Goal: Information Seeking & Learning: Check status

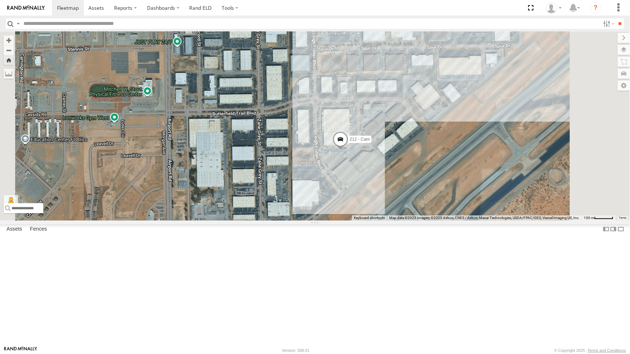
click at [370, 150] on div "212 - Cam" at bounding box center [315, 126] width 630 height 188
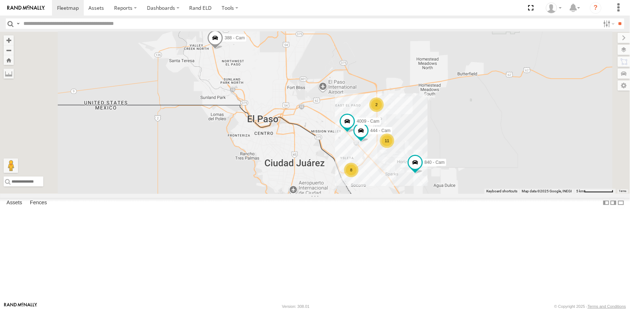
click at [449, 61] on div "840 - Cam 444 - Cam 388 - Cam 4009 - Cam 11 2 8" at bounding box center [315, 113] width 630 height 162
click at [530, 8] on span at bounding box center [530, 8] width 15 height 16
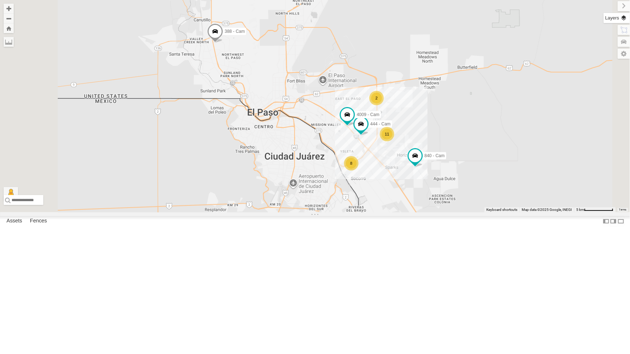
click at [625, 17] on label at bounding box center [616, 18] width 26 height 10
click at [0, 0] on span "Basemaps" at bounding box center [0, 0] width 0 height 0
click at [0, 0] on span "Satellite + Roadmap" at bounding box center [0, 0] width 0 height 0
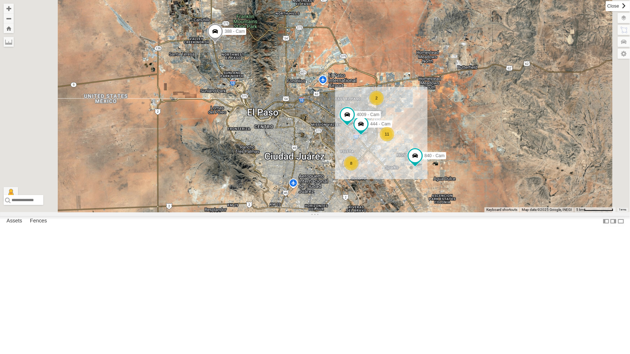
click at [605, 8] on label at bounding box center [617, 6] width 24 height 10
click at [0, 0] on div at bounding box center [0, 0] width 0 height 0
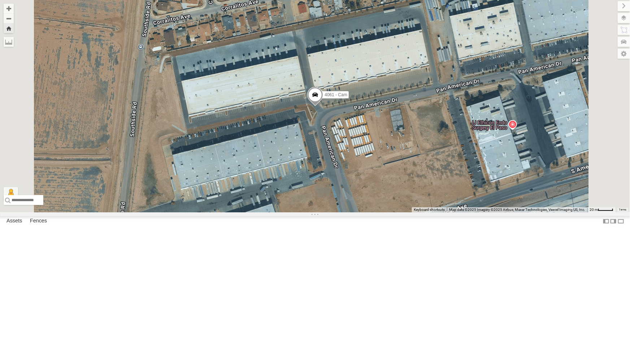
click at [323, 106] on span at bounding box center [315, 96] width 16 height 19
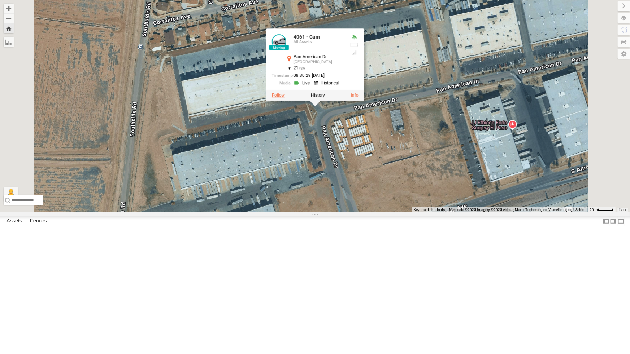
click at [285, 98] on label at bounding box center [278, 95] width 13 height 5
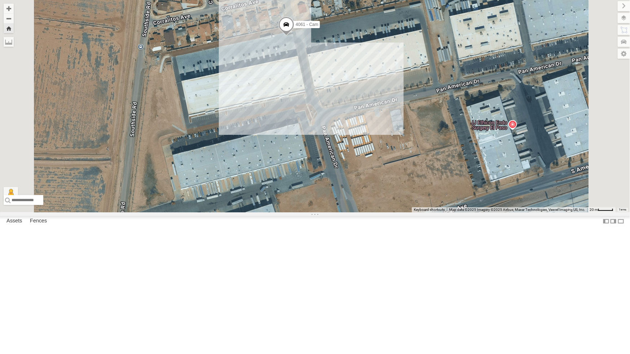
click at [0, 0] on div "442 - Cam" at bounding box center [0, 0] width 0 height 0
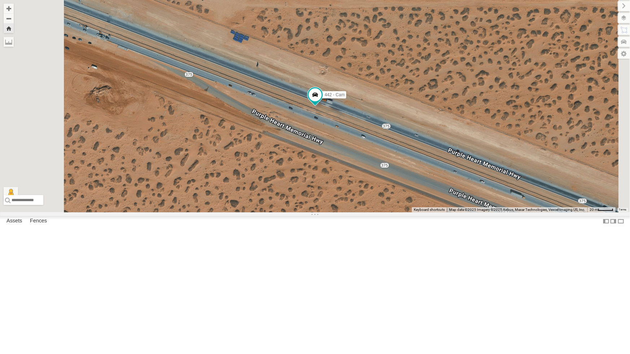
click at [0, 0] on div "212 - Cam" at bounding box center [0, 0] width 0 height 0
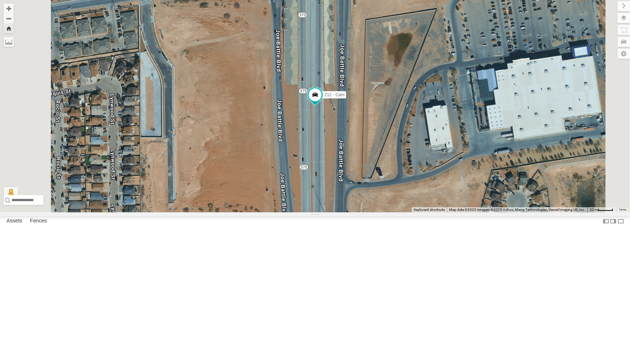
click at [0, 0] on div "All Assets" at bounding box center [0, 0] width 0 height 0
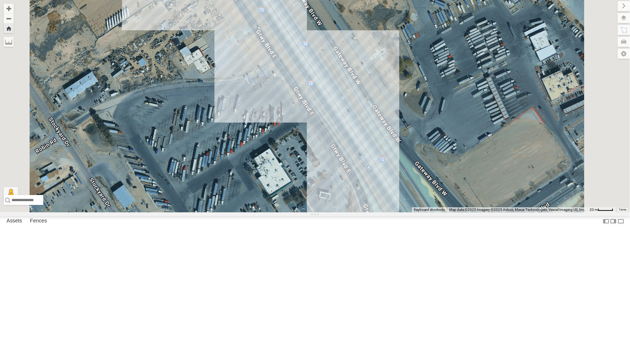
click at [0, 0] on div "All Assets" at bounding box center [0, 0] width 0 height 0
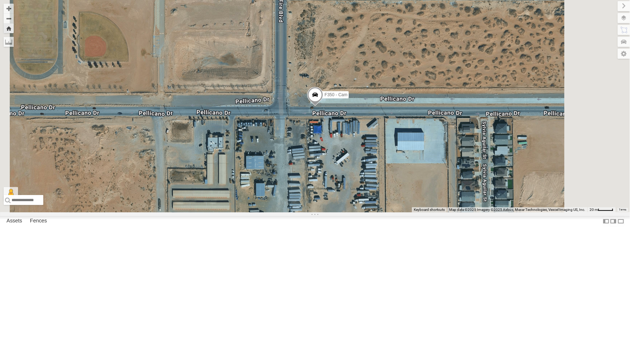
click at [360, 213] on div "F350 - Cam" at bounding box center [315, 106] width 630 height 213
click at [0, 0] on div "212 - Cam" at bounding box center [0, 0] width 0 height 0
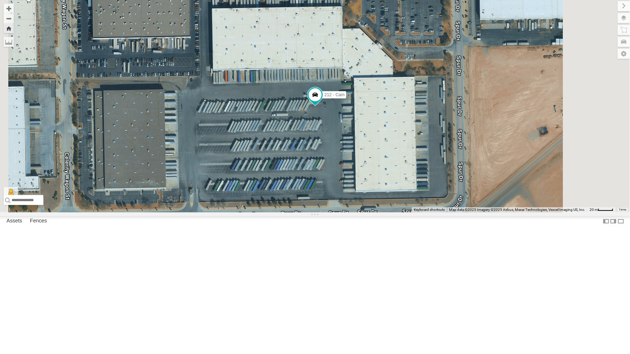
click at [0, 0] on div "442 - Cam" at bounding box center [0, 0] width 0 height 0
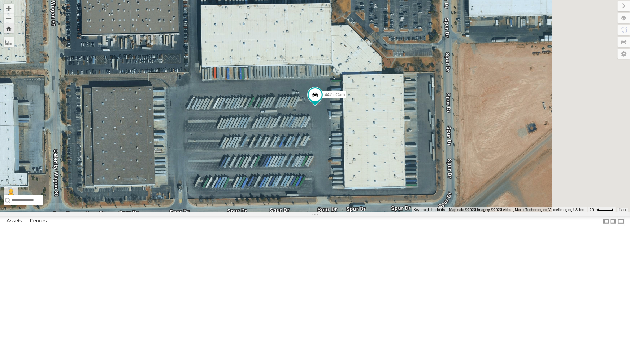
click at [0, 0] on div "4061 - Cam" at bounding box center [0, 0] width 0 height 0
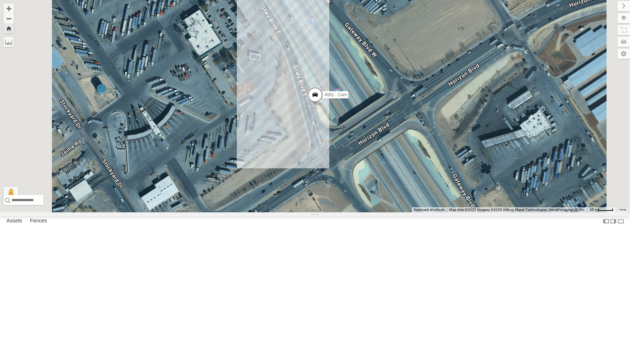
click at [0, 0] on div "F350 - Cam All Assets" at bounding box center [0, 0] width 0 height 0
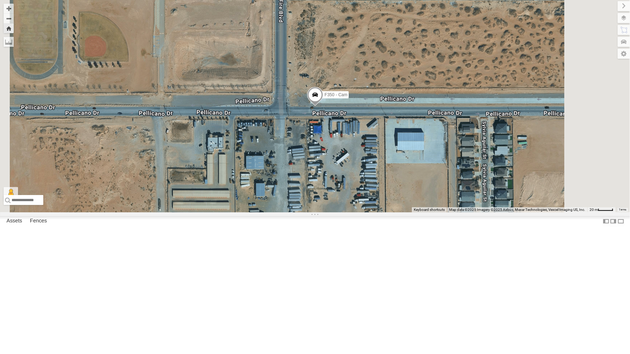
click at [323, 106] on span at bounding box center [315, 96] width 16 height 19
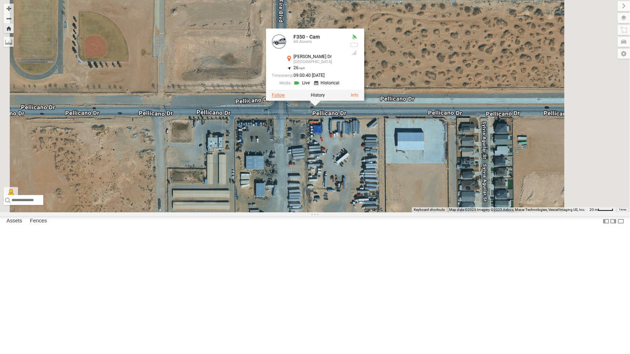
click at [285, 98] on label at bounding box center [278, 95] width 13 height 5
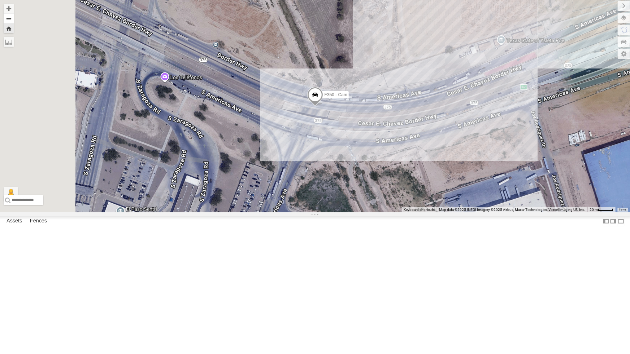
click at [14, 18] on button "Zoom out" at bounding box center [9, 18] width 10 height 10
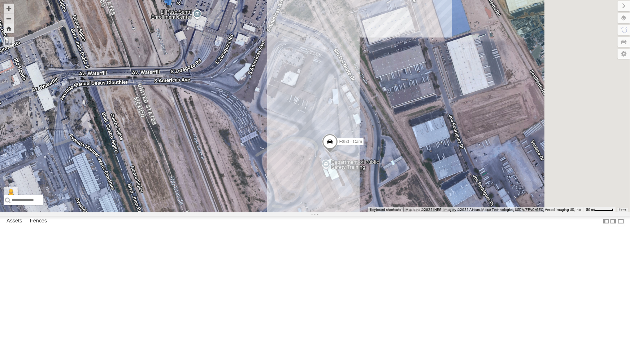
click at [0, 0] on div "Video" at bounding box center [0, 0] width 0 height 0
click at [0, 0] on div "212 - Cam" at bounding box center [0, 0] width 0 height 0
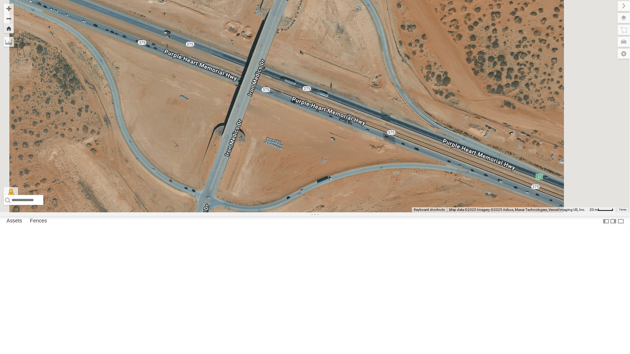
click at [0, 0] on div "212 - Cam" at bounding box center [0, 0] width 0 height 0
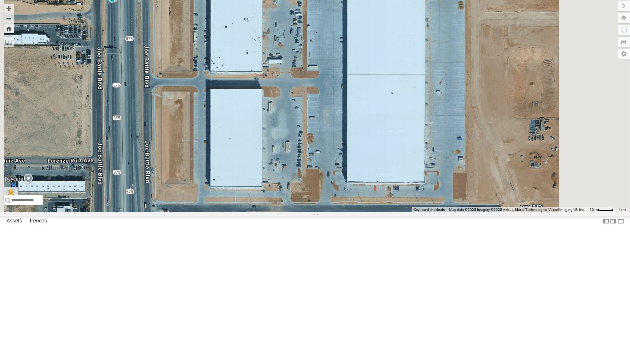
click at [0, 0] on div "4061 - Cam" at bounding box center [0, 0] width 0 height 0
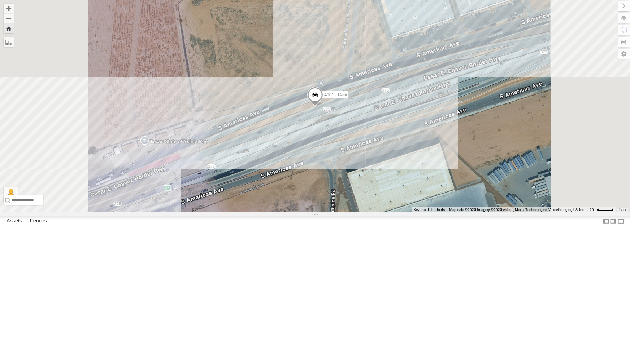
click at [0, 0] on div "442 - Cam" at bounding box center [0, 0] width 0 height 0
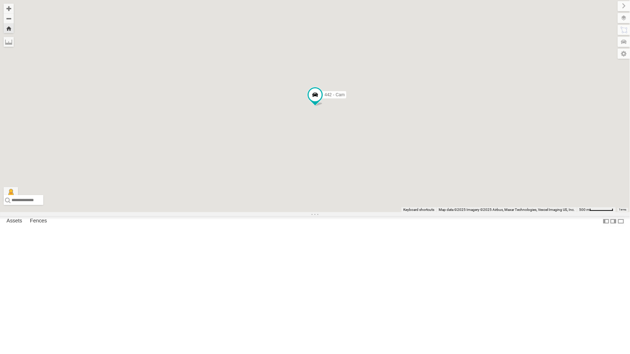
click at [0, 0] on div "442 - Cam" at bounding box center [0, 0] width 0 height 0
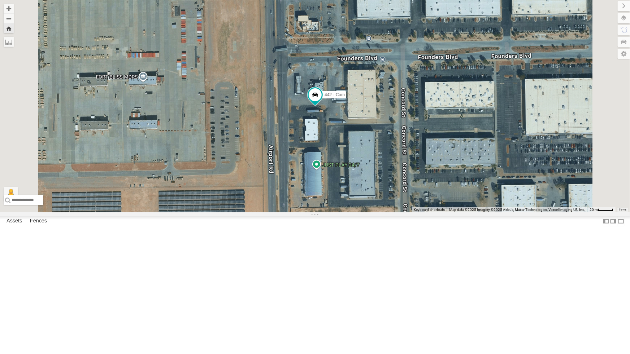
click at [0, 0] on div "212 - Cam" at bounding box center [0, 0] width 0 height 0
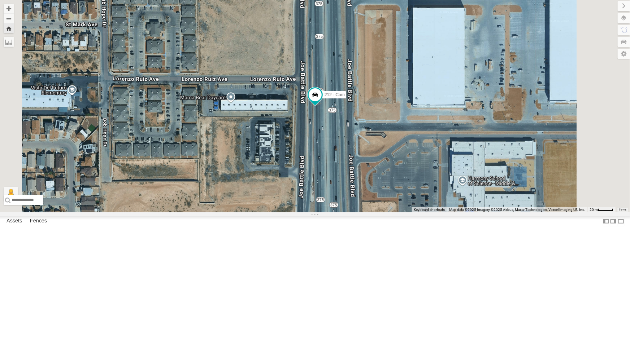
click at [0, 0] on div "840 - Cam" at bounding box center [0, 0] width 0 height 0
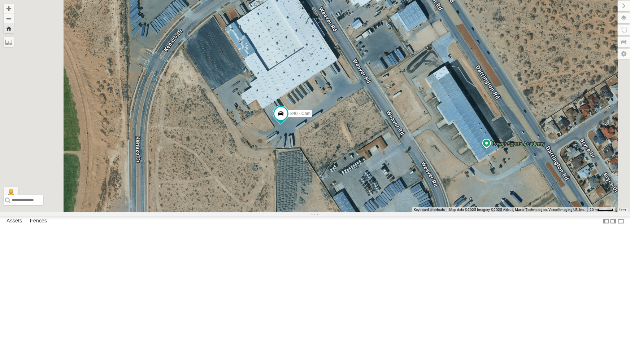
click at [0, 0] on div "442 - Cam" at bounding box center [0, 0] width 0 height 0
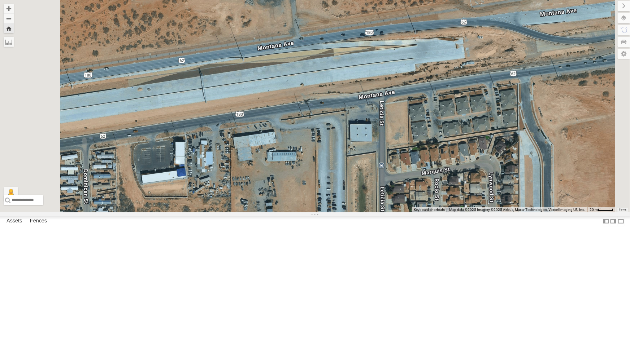
click at [0, 0] on div "442 - Cam" at bounding box center [0, 0] width 0 height 0
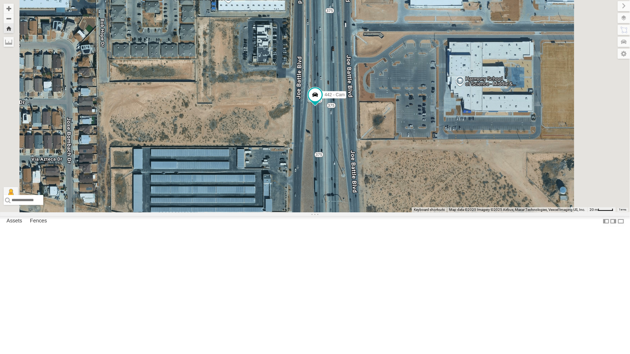
click at [0, 0] on div "212 - Cam" at bounding box center [0, 0] width 0 height 0
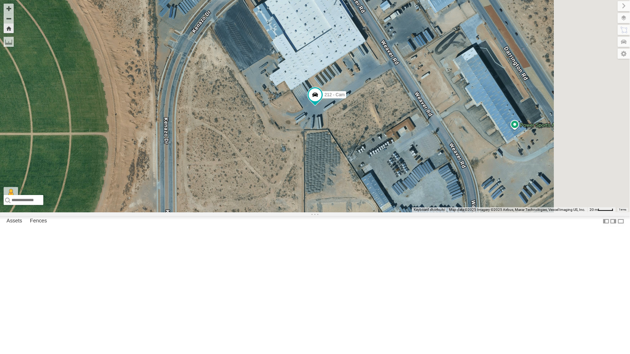
click at [0, 0] on div "4061 - Cam" at bounding box center [0, 0] width 0 height 0
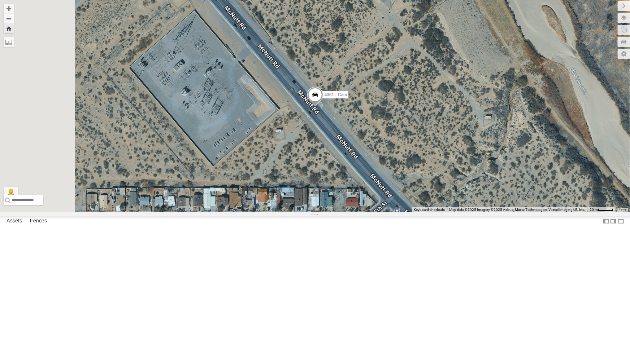
click at [0, 0] on div "4061 - Cam" at bounding box center [0, 0] width 0 height 0
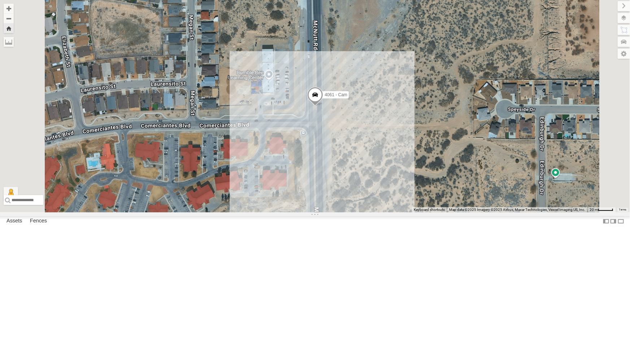
click at [0, 0] on div "All Assets" at bounding box center [0, 0] width 0 height 0
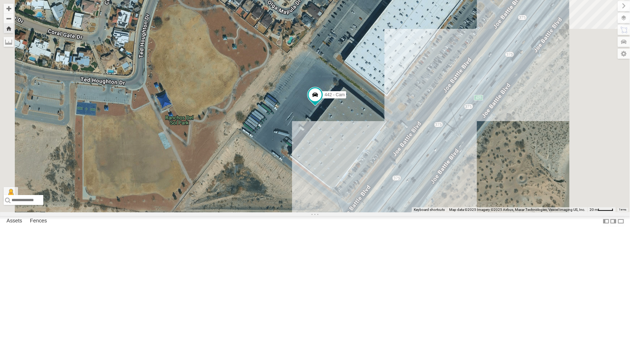
click at [0, 0] on div "212 - Cam" at bounding box center [0, 0] width 0 height 0
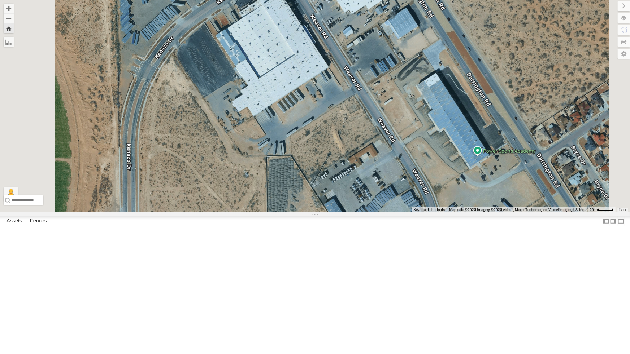
click at [0, 0] on div "442 - Cam" at bounding box center [0, 0] width 0 height 0
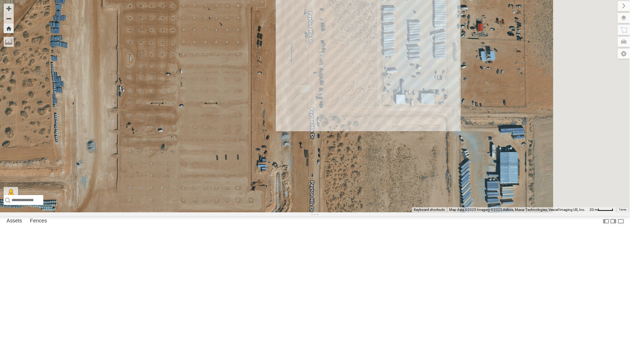
click at [404, 207] on div "442 - Cam" at bounding box center [315, 106] width 630 height 213
click at [0, 0] on div "212 - Cam" at bounding box center [0, 0] width 0 height 0
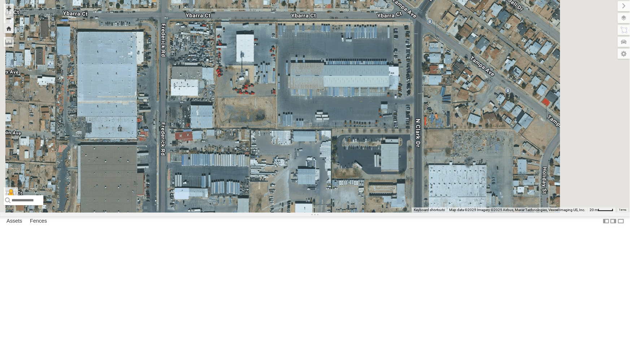
click at [0, 0] on div "F350 - Cam" at bounding box center [0, 0] width 0 height 0
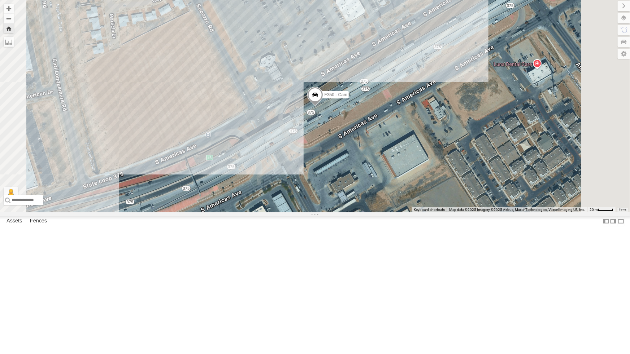
click at [323, 106] on span at bounding box center [315, 96] width 16 height 19
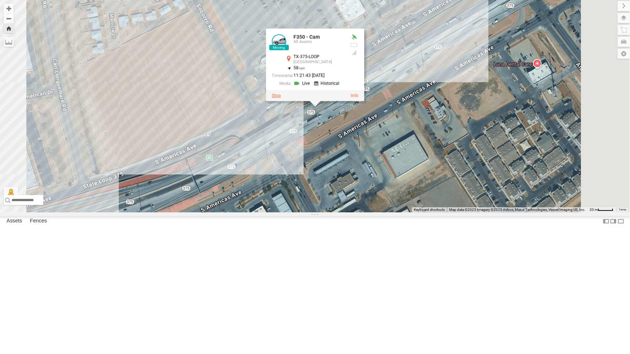
click at [280, 98] on label at bounding box center [275, 95] width 9 height 5
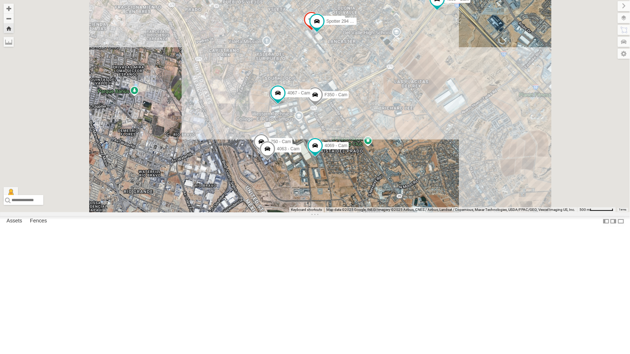
click at [323, 106] on span at bounding box center [315, 96] width 16 height 19
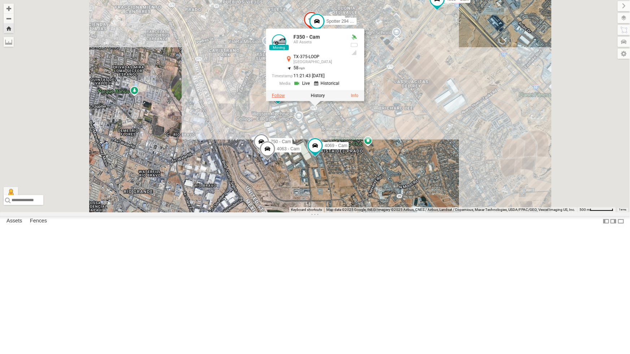
click at [285, 98] on label at bounding box center [278, 95] width 13 height 5
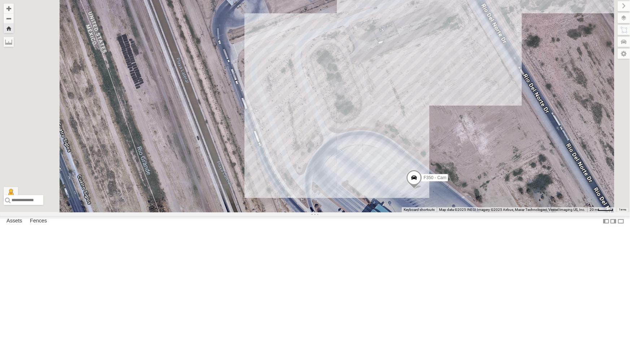
click at [0, 0] on div "442 - Cam" at bounding box center [0, 0] width 0 height 0
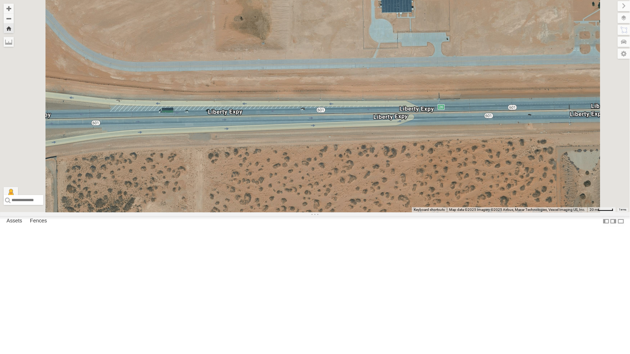
click at [0, 0] on div "442 - Cam" at bounding box center [0, 0] width 0 height 0
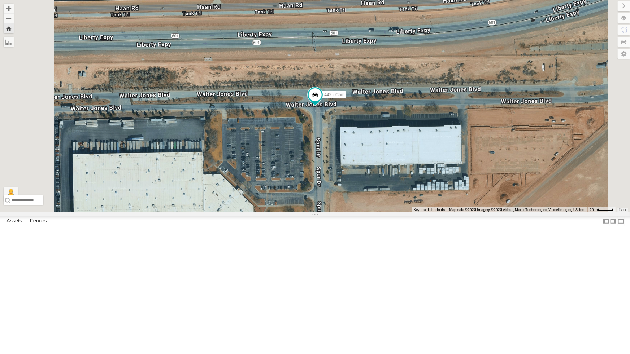
click at [0, 0] on div "212 - Cam" at bounding box center [0, 0] width 0 height 0
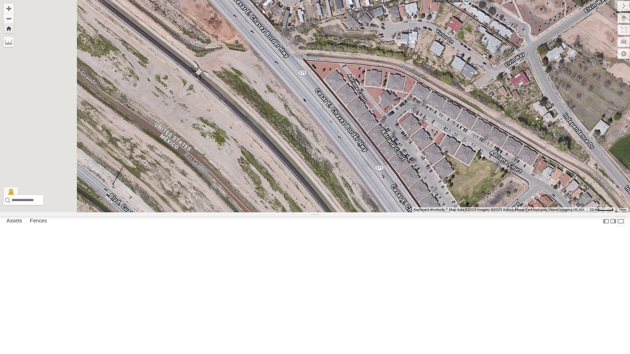
click at [617, 227] on label at bounding box center [620, 221] width 7 height 10
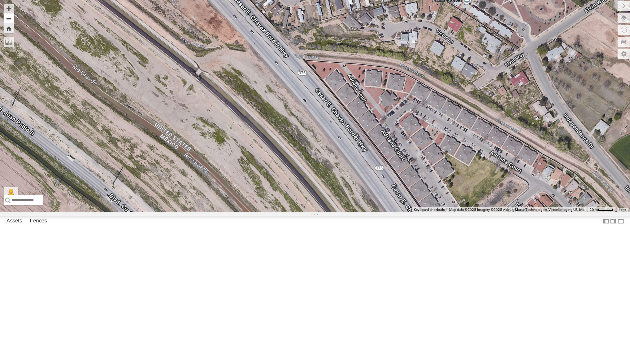
click at [8, 17] on button "Zoom out" at bounding box center [9, 18] width 10 height 10
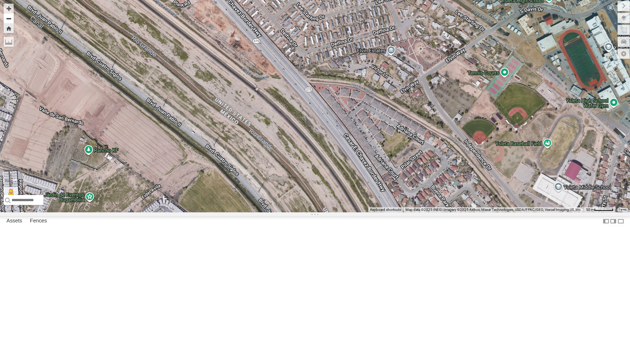
click at [8, 17] on button "Zoom out" at bounding box center [9, 18] width 10 height 10
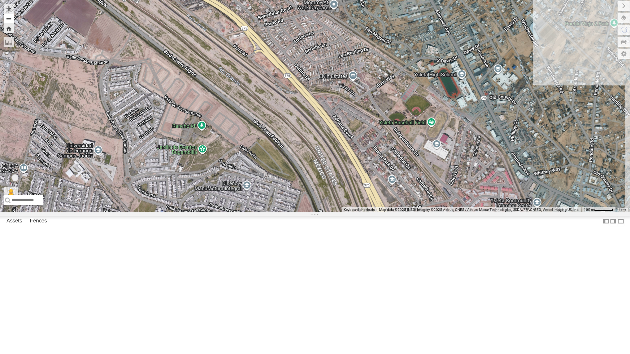
click at [8, 17] on button "Zoom out" at bounding box center [9, 18] width 10 height 10
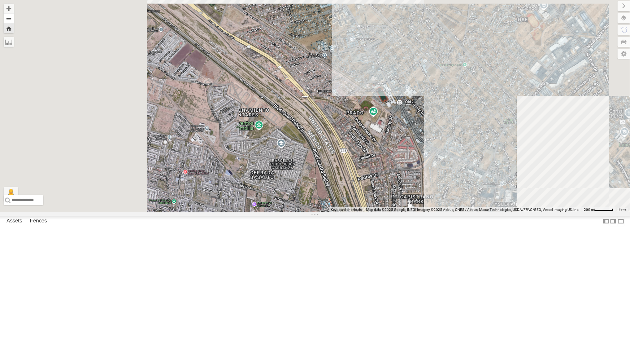
click at [8, 17] on button "Zoom out" at bounding box center [9, 18] width 10 height 10
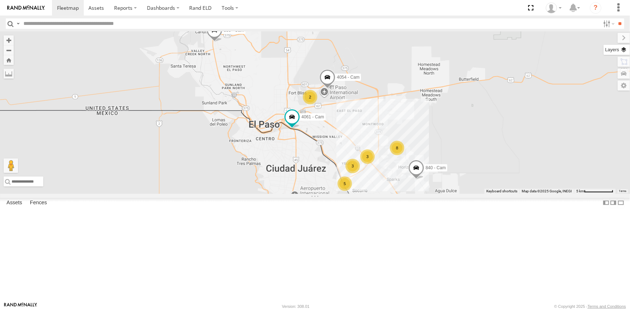
click at [625, 50] on label at bounding box center [616, 50] width 26 height 10
click at [0, 0] on span "Basemaps" at bounding box center [0, 0] width 0 height 0
click at [0, 0] on span "Satellite + Roadmap" at bounding box center [0, 0] width 0 height 0
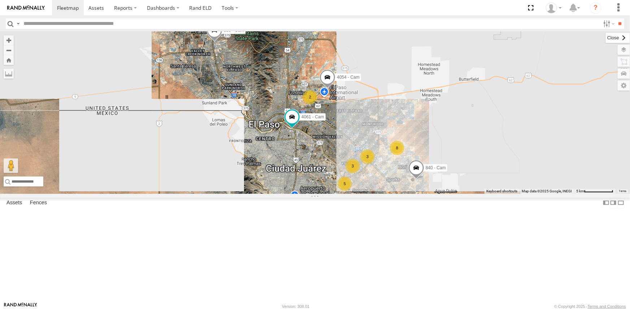
click at [605, 38] on label at bounding box center [617, 38] width 24 height 10
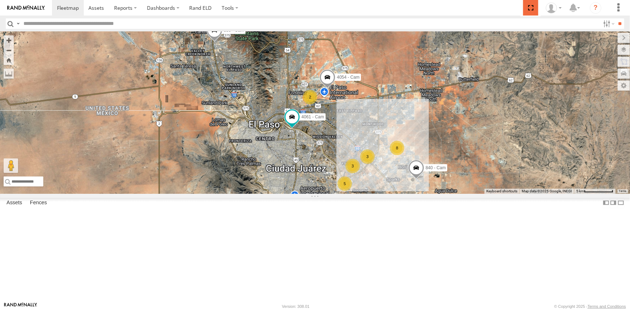
drag, startPoint x: 532, startPoint y: 9, endPoint x: 532, endPoint y: 38, distance: 28.5
click at [532, 9] on span at bounding box center [530, 8] width 15 height 16
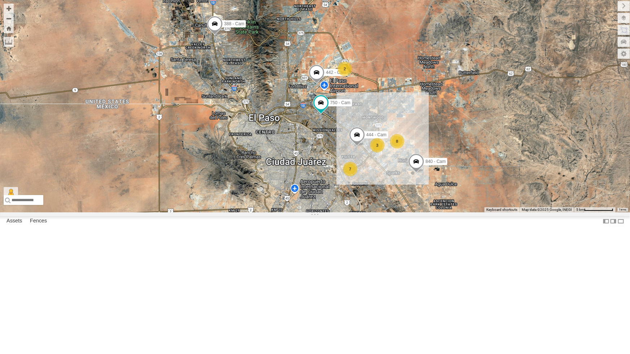
click at [344, 76] on div "2" at bounding box center [344, 69] width 14 height 14
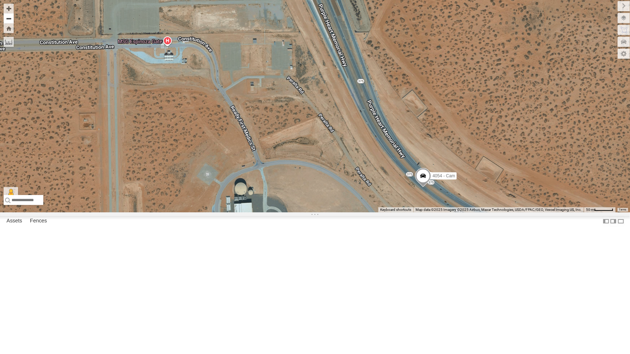
click at [8, 17] on button "Zoom out" at bounding box center [9, 18] width 10 height 10
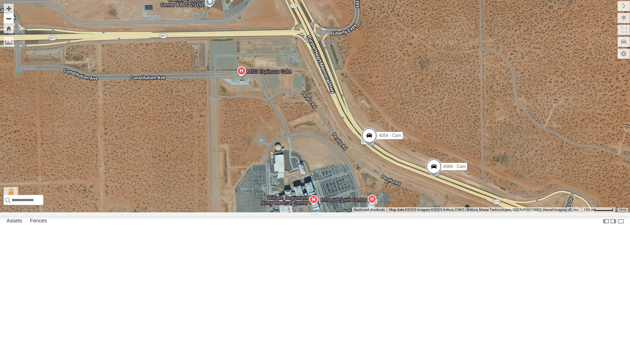
click at [8, 18] on button "Zoom out" at bounding box center [9, 18] width 10 height 10
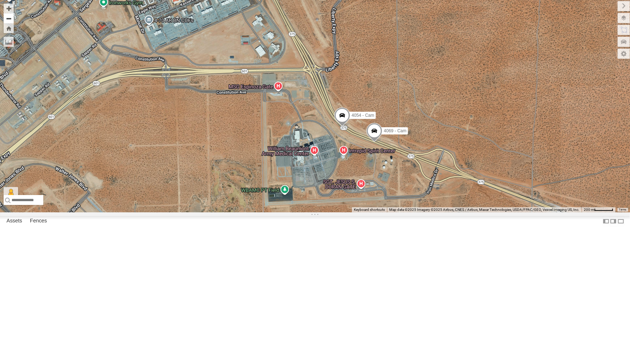
click at [8, 18] on button "Zoom out" at bounding box center [9, 18] width 10 height 10
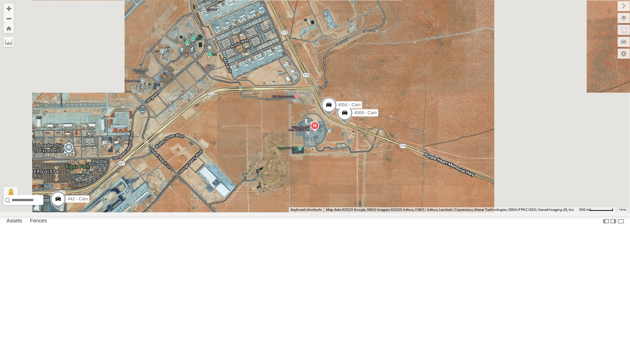
click at [54, 211] on span at bounding box center [58, 200] width 16 height 19
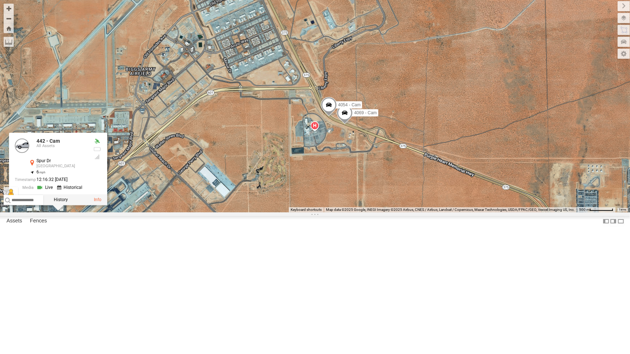
click at [25, 202] on label at bounding box center [21, 199] width 13 height 5
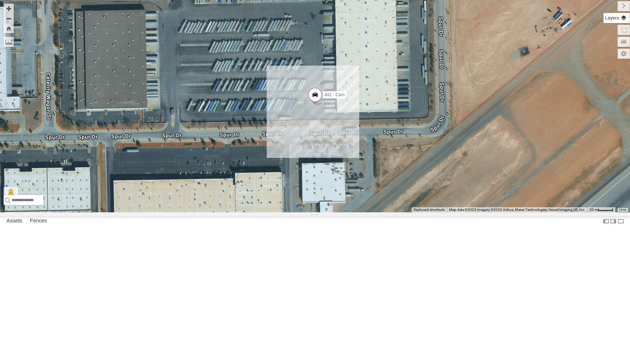
click at [623, 19] on label at bounding box center [616, 18] width 26 height 10
click at [0, 0] on div "Roadmap" at bounding box center [0, 0] width 0 height 0
click at [605, 5] on label at bounding box center [617, 6] width 24 height 10
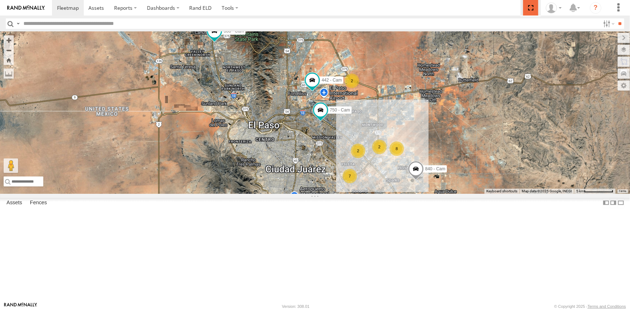
click at [531, 7] on span at bounding box center [530, 8] width 15 height 16
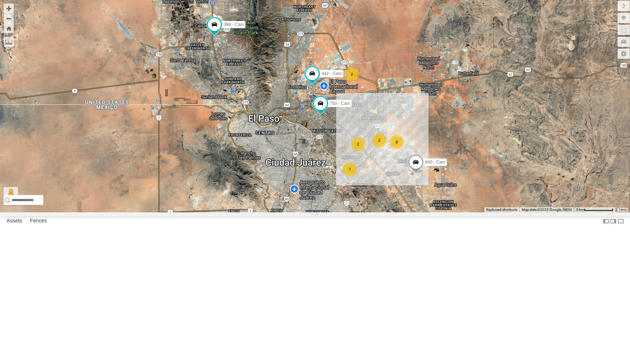
click at [357, 152] on div "2" at bounding box center [358, 144] width 14 height 14
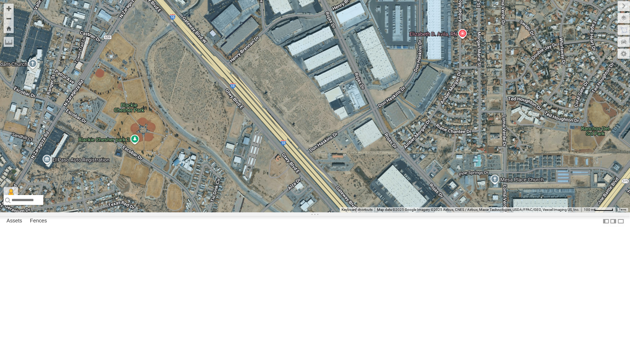
click at [495, 251] on span at bounding box center [493, 240] width 16 height 19
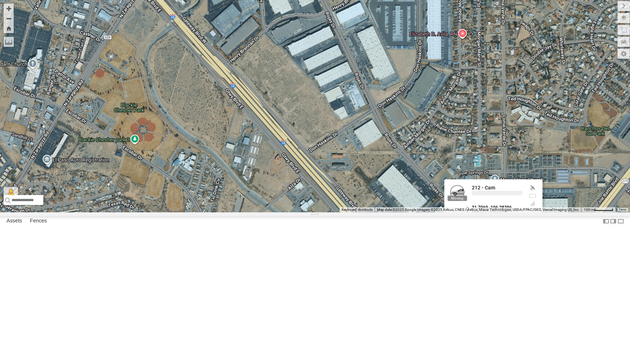
click at [495, 242] on label at bounding box center [496, 239] width 14 height 5
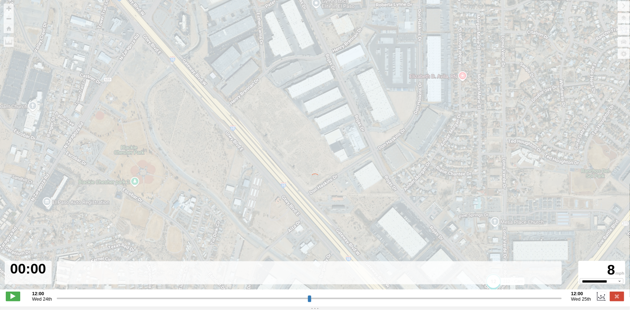
type input "**********"
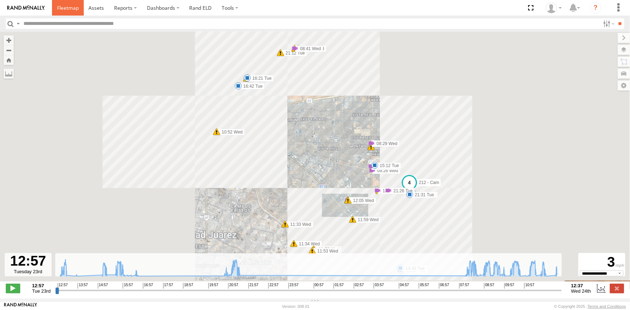
click at [71, 8] on span at bounding box center [68, 7] width 22 height 7
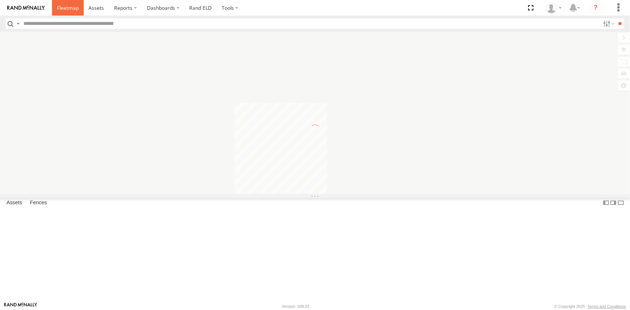
click at [71, 8] on span at bounding box center [68, 7] width 22 height 7
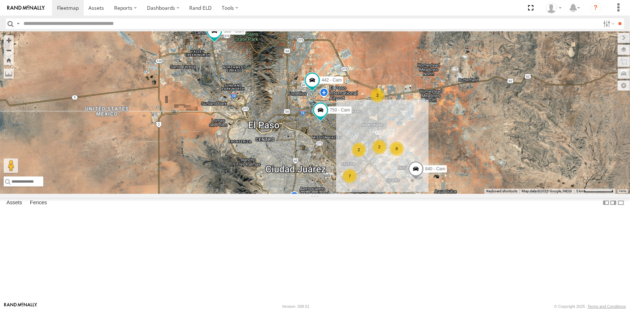
click at [358, 157] on div "2" at bounding box center [358, 150] width 14 height 14
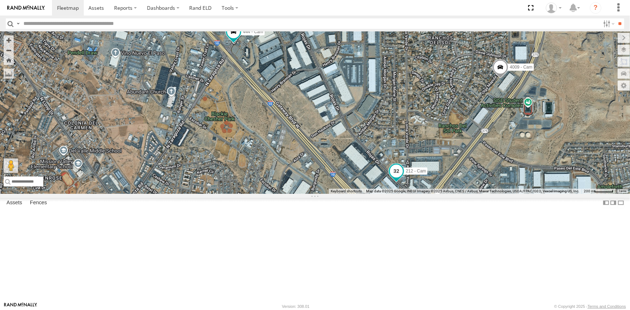
click at [397, 178] on span at bounding box center [396, 171] width 13 height 13
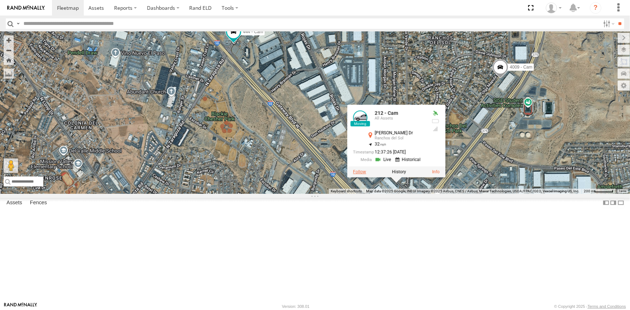
click at [363, 174] on label at bounding box center [359, 171] width 13 height 5
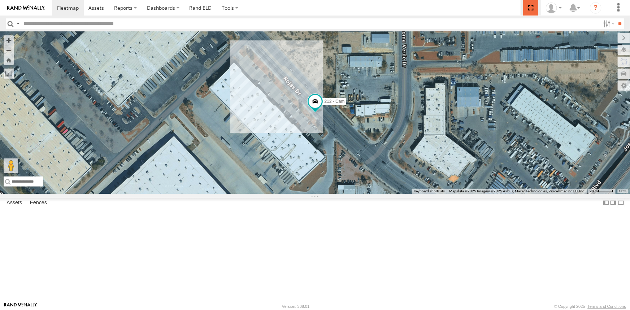
click at [529, 5] on span at bounding box center [530, 8] width 15 height 16
